Goal: Download file/media

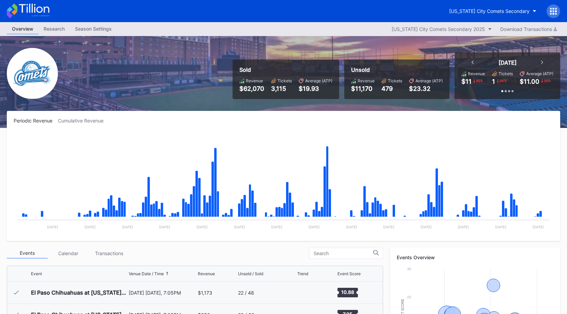
scroll to position [1437, 0]
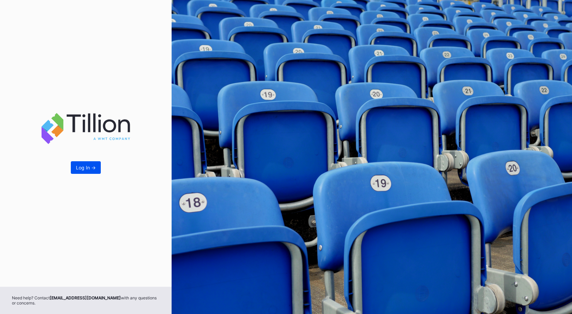
click at [94, 164] on button "Log In ->" at bounding box center [86, 167] width 30 height 13
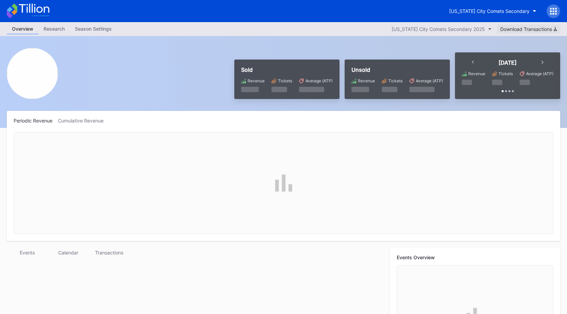
click at [516, 28] on div "Download Transactions" at bounding box center [528, 29] width 57 height 6
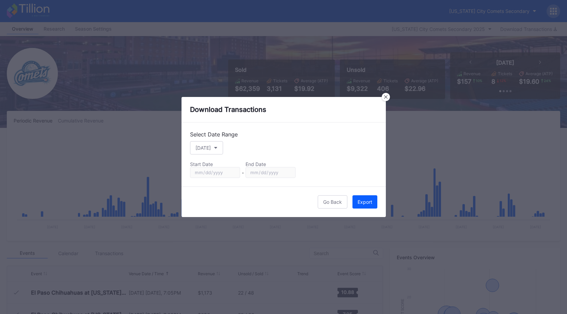
scroll to position [1437, 0]
click at [203, 147] on div "[DATE]" at bounding box center [202, 148] width 15 height 6
click at [209, 228] on div "Custom" at bounding box center [203, 230] width 17 height 6
click at [232, 172] on input "[DATE]" at bounding box center [215, 172] width 50 height 11
type input "[DATE]"
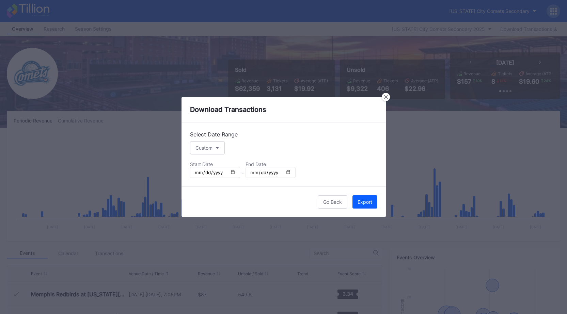
click at [287, 173] on input "[DATE]" at bounding box center [271, 172] width 50 height 11
type input "[DATE]"
click at [363, 201] on div "Export" at bounding box center [365, 202] width 15 height 6
